Goal: Task Accomplishment & Management: Manage account settings

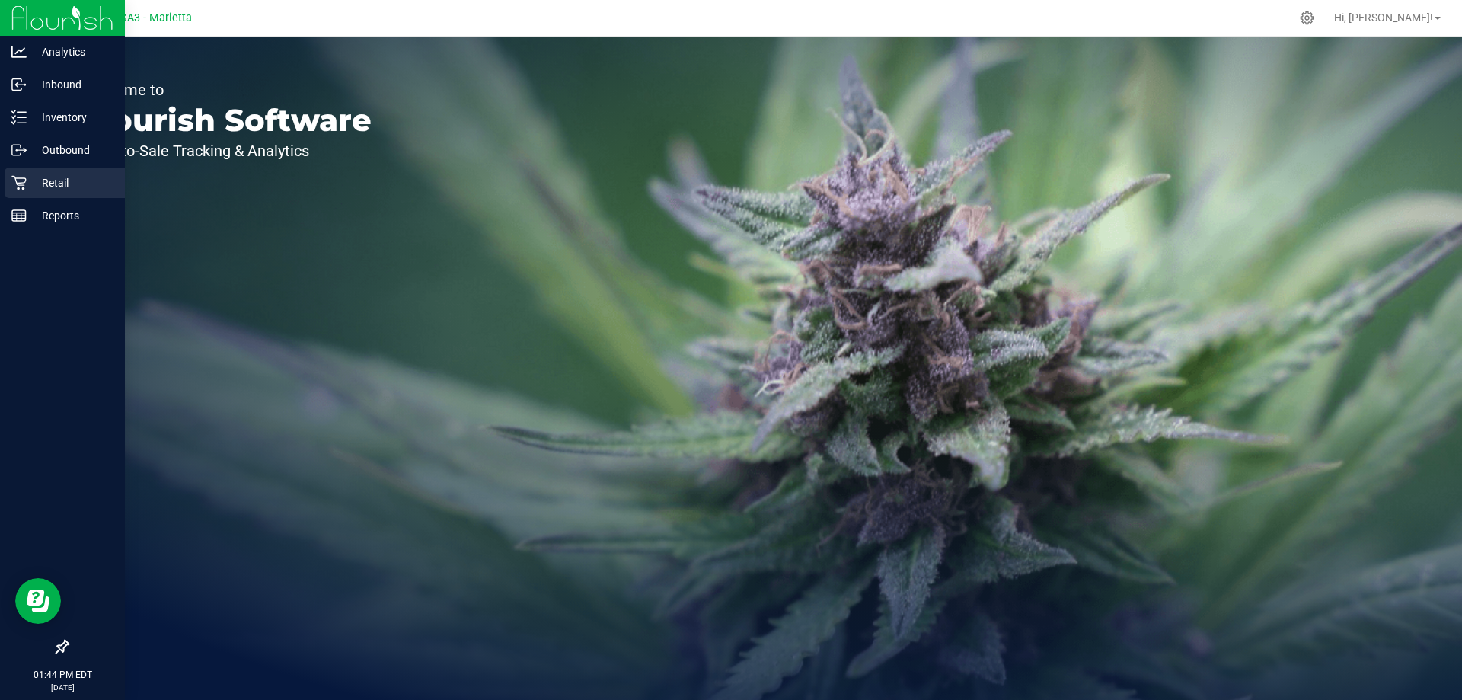
click at [71, 182] on p "Retail" at bounding box center [72, 183] width 91 height 18
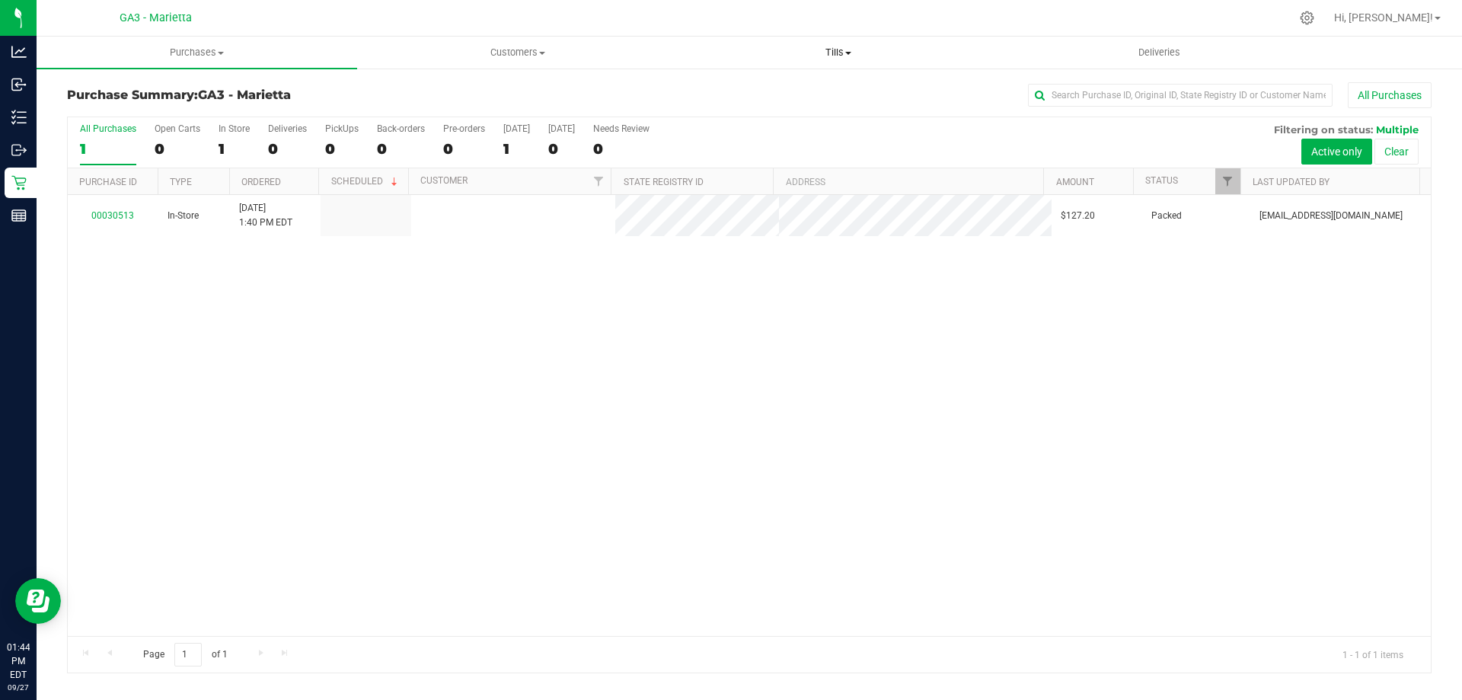
click at [841, 46] on span "Tills" at bounding box center [837, 53] width 319 height 14
click at [812, 91] on li "Manage tills" at bounding box center [838, 92] width 321 height 18
